Goal: Task Accomplishment & Management: Manage account settings

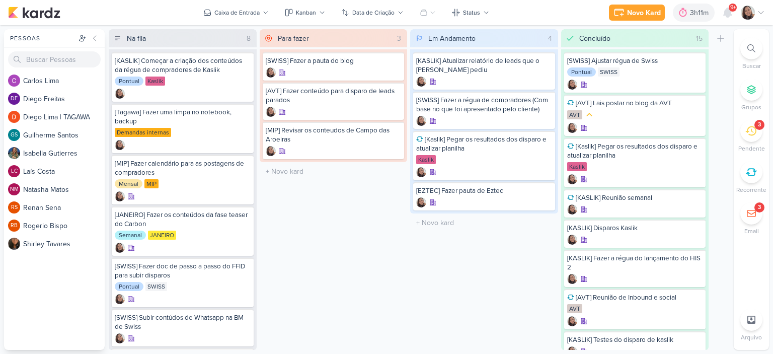
click at [764, 14] on icon at bounding box center [761, 13] width 8 height 8
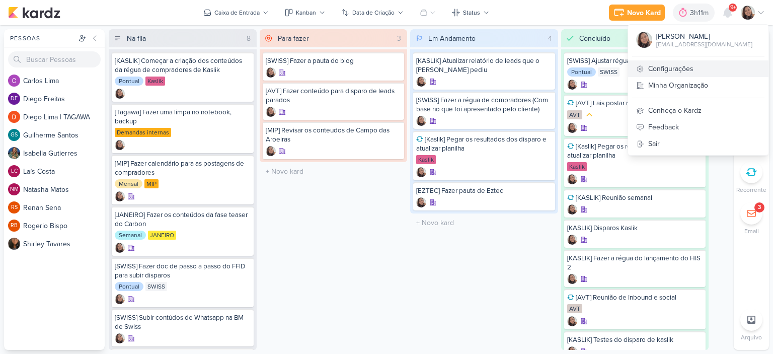
click at [688, 61] on link "Configurações" at bounding box center [698, 68] width 140 height 17
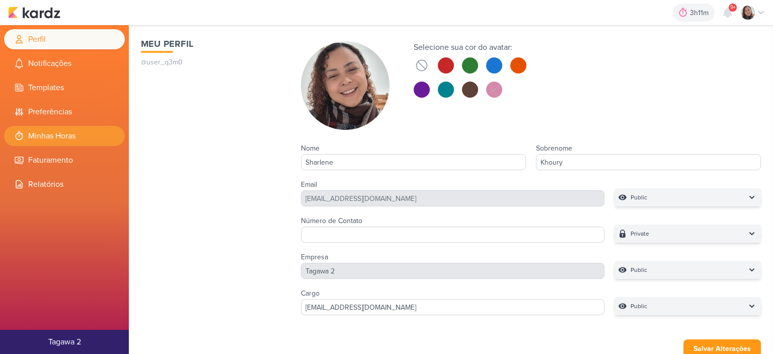
click at [47, 144] on li "Minhas Horas" at bounding box center [64, 136] width 121 height 20
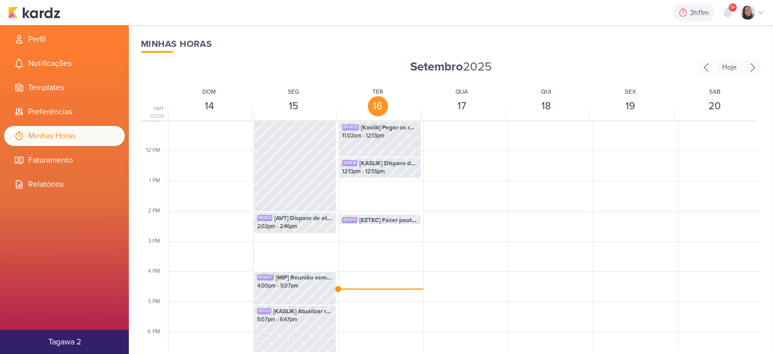
scroll to position [338, 0]
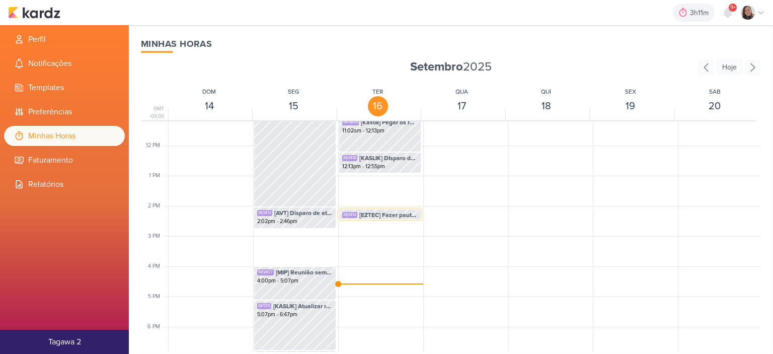
click at [381, 211] on span "[EZTEC] Fazer pauta de Eztec" at bounding box center [388, 214] width 58 height 9
select select "pm"
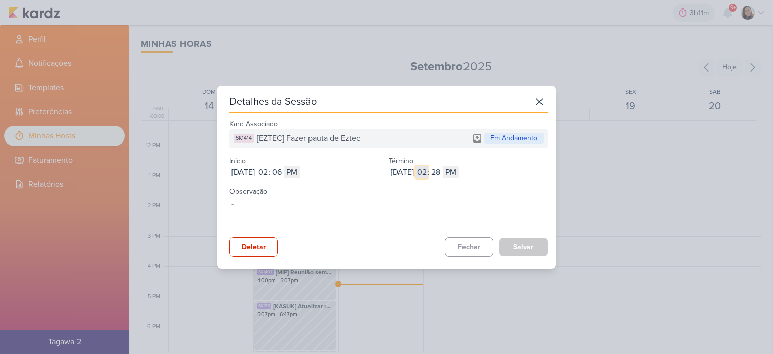
click at [428, 170] on input "02" at bounding box center [422, 172] width 12 height 12
type input "12"
select select "am"
type input "12"
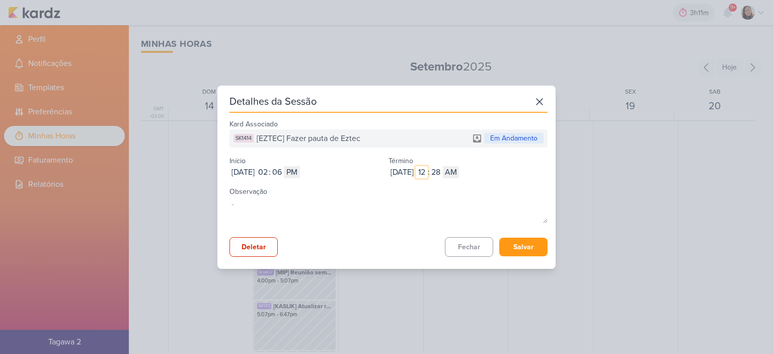
type input "1"
type input "12"
type input "1"
select select "pm"
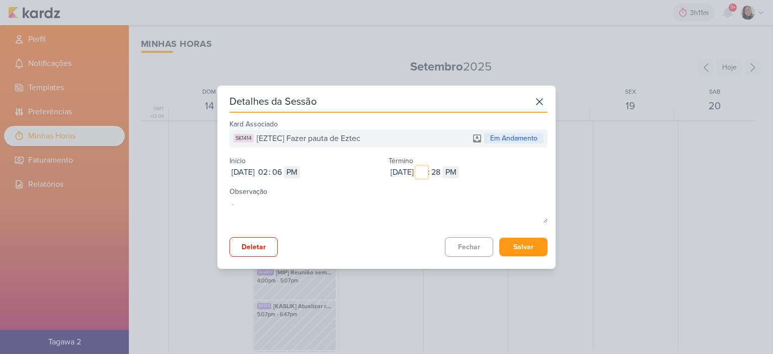
type input "3"
click at [519, 241] on button "Salvar" at bounding box center [523, 247] width 48 height 19
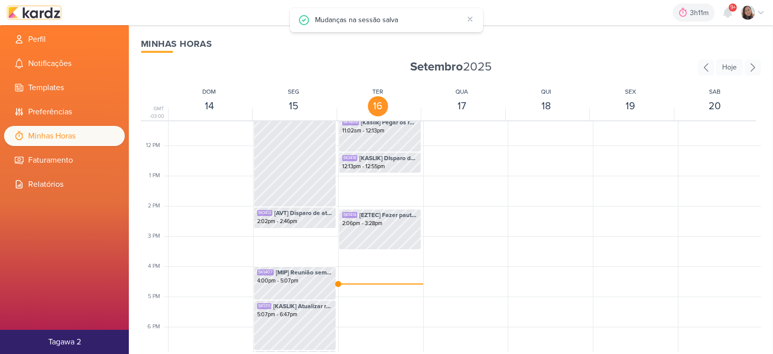
click at [51, 11] on img at bounding box center [34, 13] width 52 height 12
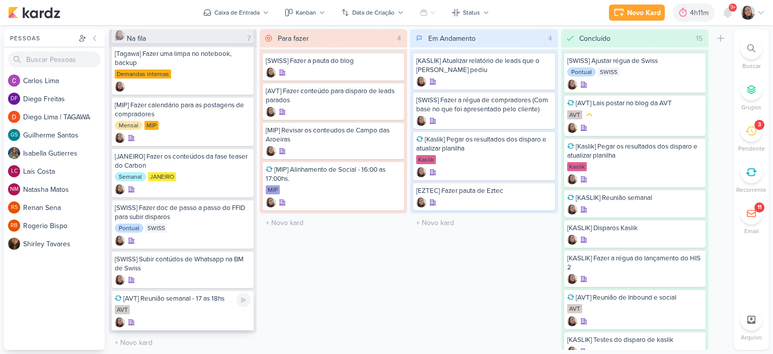
scroll to position [16, 0]
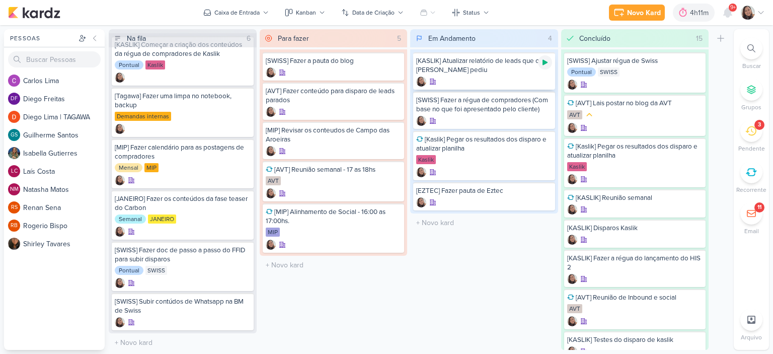
click at [545, 64] on icon at bounding box center [545, 62] width 8 height 8
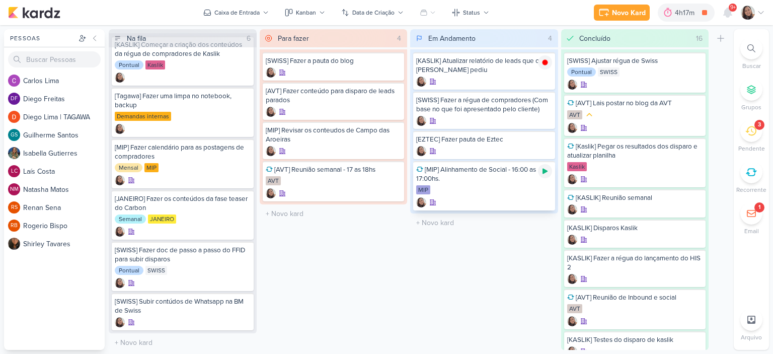
click at [543, 171] on icon at bounding box center [545, 172] width 5 height 6
click at [390, 175] on div at bounding box center [394, 171] width 14 height 14
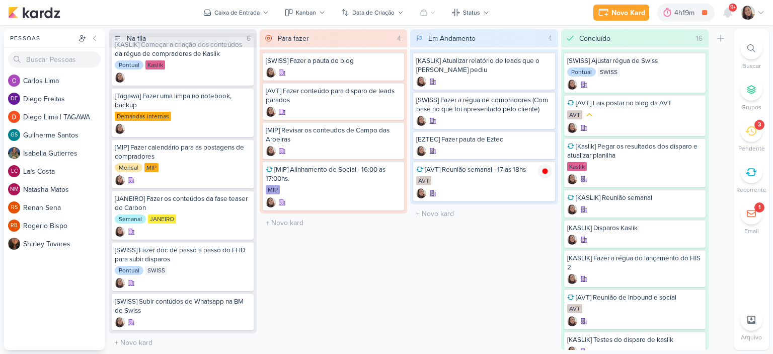
click at [759, 13] on icon at bounding box center [761, 13] width 8 height 8
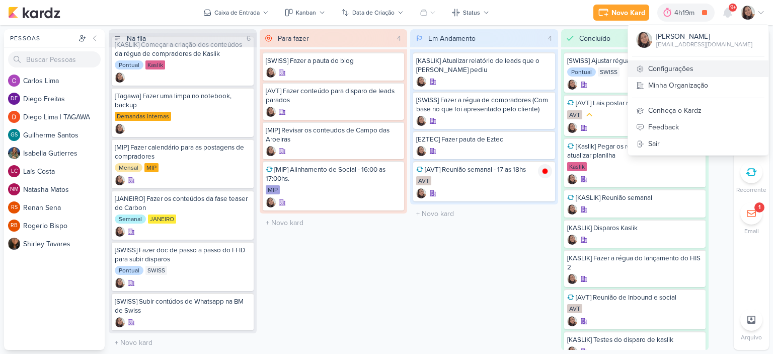
click at [680, 69] on link "Configurações" at bounding box center [698, 68] width 140 height 17
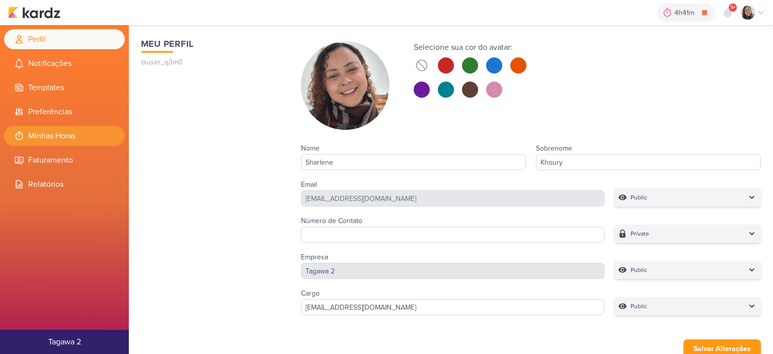
click at [85, 134] on li "Minhas Horas" at bounding box center [64, 136] width 121 height 20
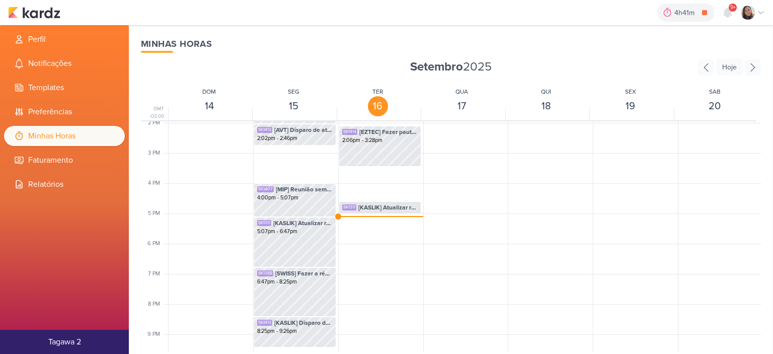
scroll to position [439, 0]
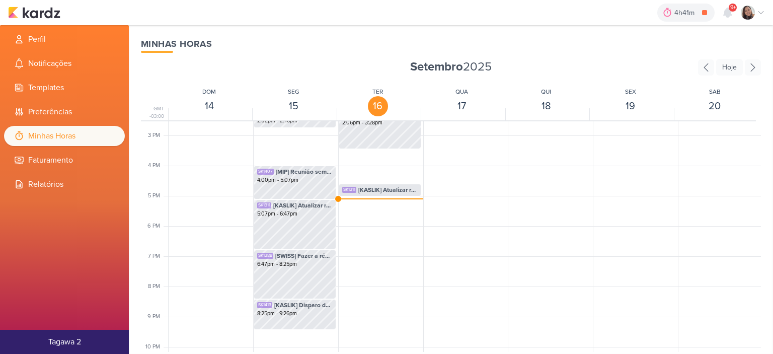
click at [382, 199] on div "SK1311 [KASLIK] Atualizar relatório de leads que o Otávio pediu 4:36pm - 5:01pm…" at bounding box center [379, 44] width 83 height 725
click at [378, 197] on div "SK1311 [KASLIK] Atualizar relatório de leads que o Otávio pediu 4:36pm - 5:01pm…" at bounding box center [379, 44] width 83 height 725
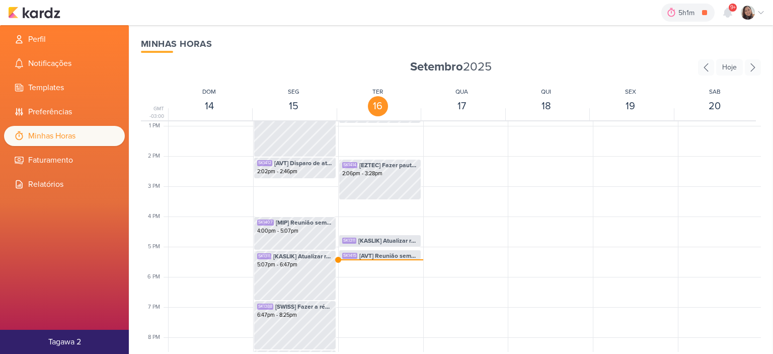
scroll to position [389, 0]
click at [389, 238] on span "[KASLIK] Atualizar relatório de leads que o [PERSON_NAME] pediu" at bounding box center [387, 240] width 59 height 9
select select "pm"
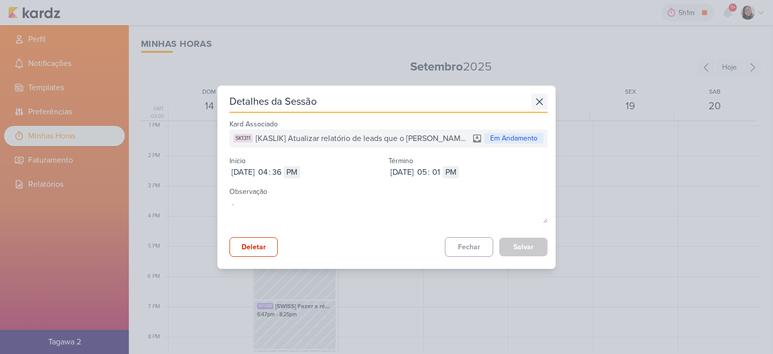
click at [538, 102] on icon at bounding box center [540, 102] width 16 height 16
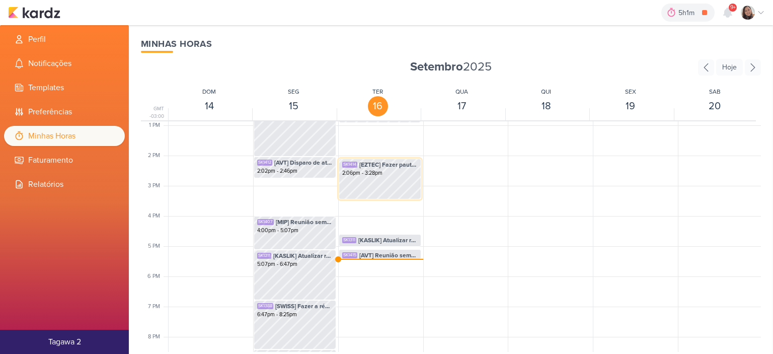
click at [384, 181] on div "SK1414 [EZTEC] Fazer pauta de Eztec 2:06pm - 3:28pm" at bounding box center [380, 179] width 83 height 41
select select "pm"
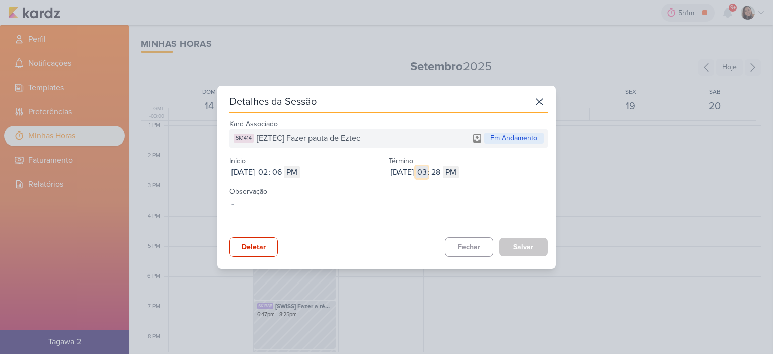
click at [428, 171] on input "03" at bounding box center [422, 172] width 12 height 12
type input "04"
click at [528, 235] on div "Kard Associado SK1414 [EZTEC] Fazer pauta de Eztec Em Andamento Início [DATE] […" at bounding box center [389, 187] width 318 height 140
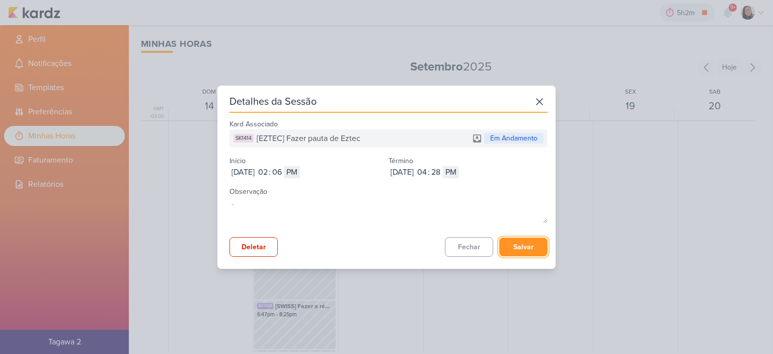
click at [526, 244] on button "Salvar" at bounding box center [523, 247] width 48 height 19
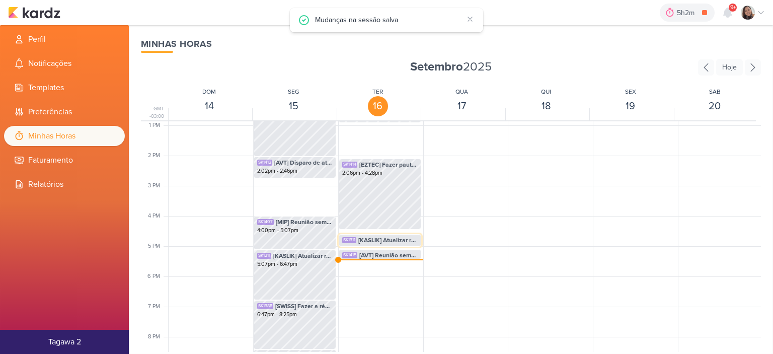
click at [386, 237] on span "[KASLIK] Atualizar relatório de leads que o [PERSON_NAME] pediu" at bounding box center [387, 240] width 59 height 9
select select "pm"
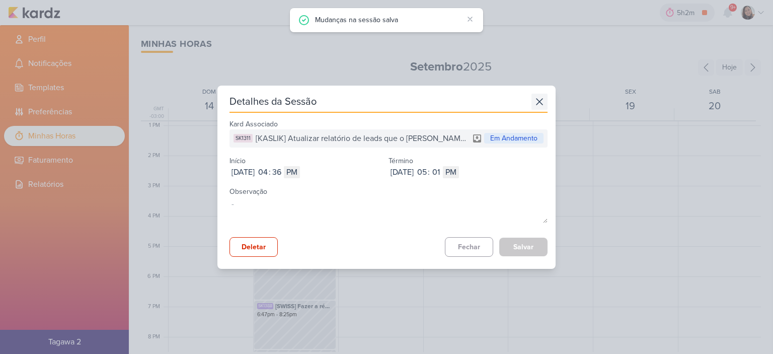
click at [537, 101] on icon at bounding box center [540, 102] width 6 height 6
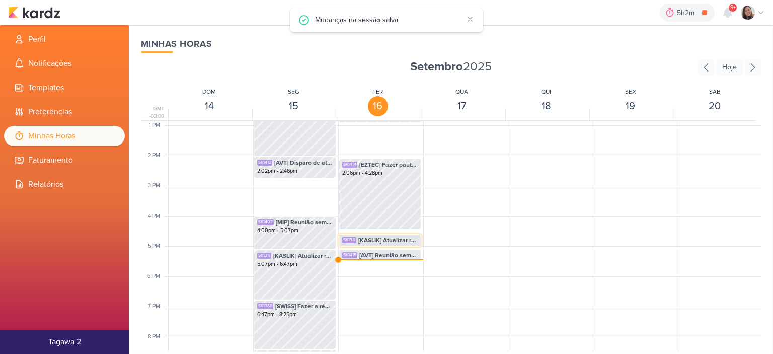
click at [395, 236] on span "[KASLIK] Atualizar relatório de leads que o [PERSON_NAME] pediu" at bounding box center [387, 240] width 59 height 9
select select "pm"
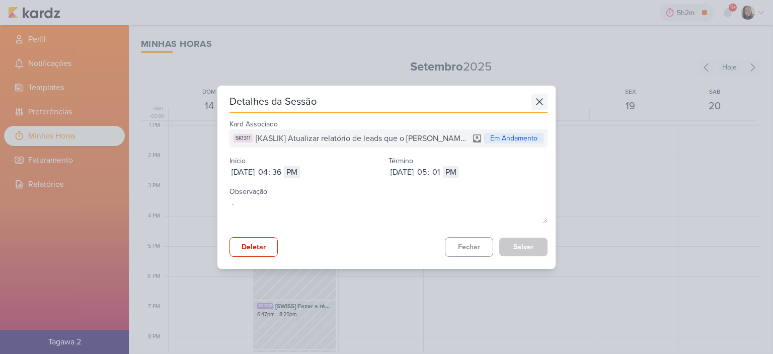
click at [538, 96] on icon at bounding box center [540, 102] width 16 height 16
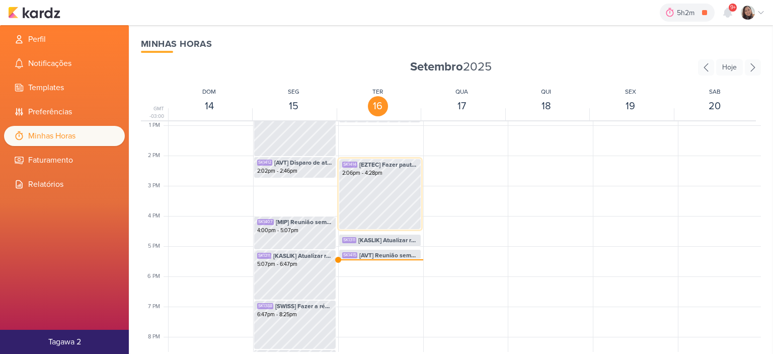
click at [350, 188] on div "SK1414 [EZTEC] Fazer pauta de Eztec 2:06pm - 4:28pm" at bounding box center [380, 194] width 83 height 71
select select "pm"
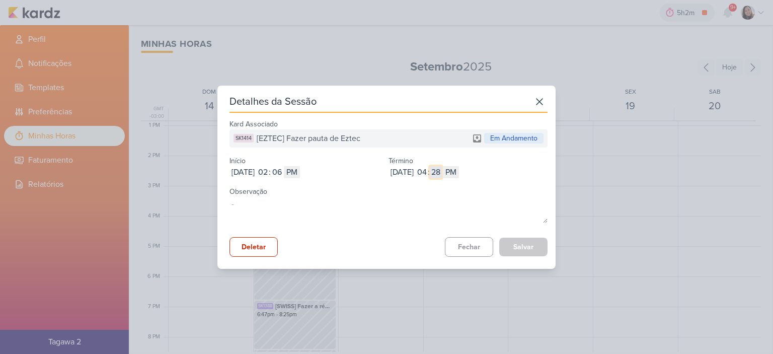
click at [442, 171] on input "28" at bounding box center [436, 172] width 12 height 12
type input "36"
click at [511, 241] on button "Salvar" at bounding box center [523, 247] width 48 height 19
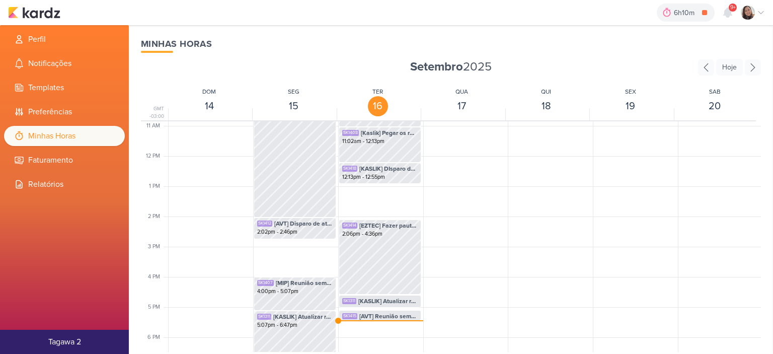
scroll to position [389, 0]
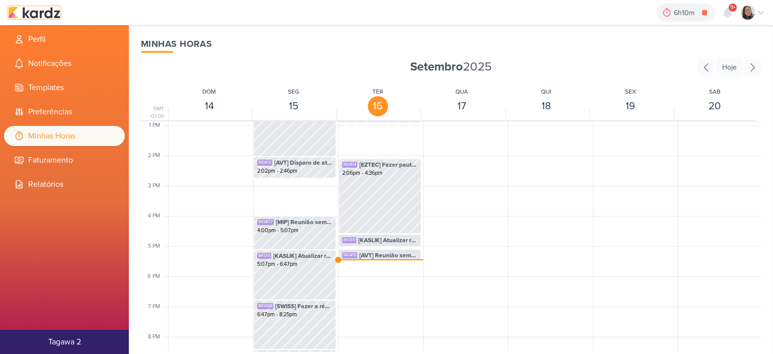
click at [50, 17] on img at bounding box center [34, 13] width 52 height 12
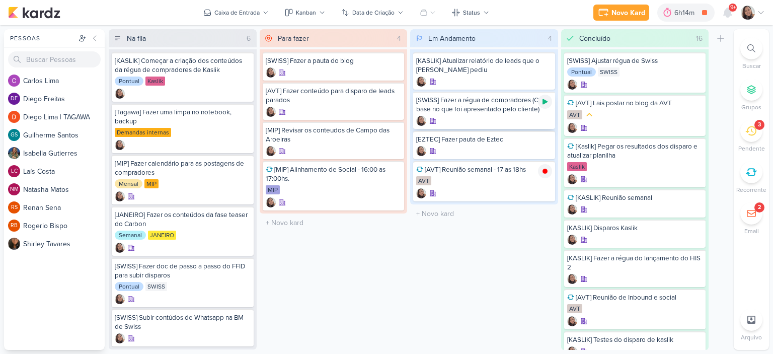
click at [546, 102] on icon at bounding box center [545, 102] width 5 height 6
